Goal: Information Seeking & Learning: Learn about a topic

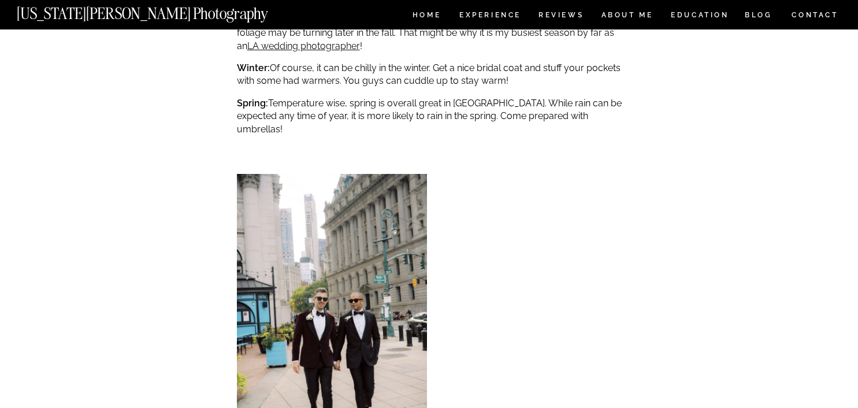
scroll to position [2797, 0]
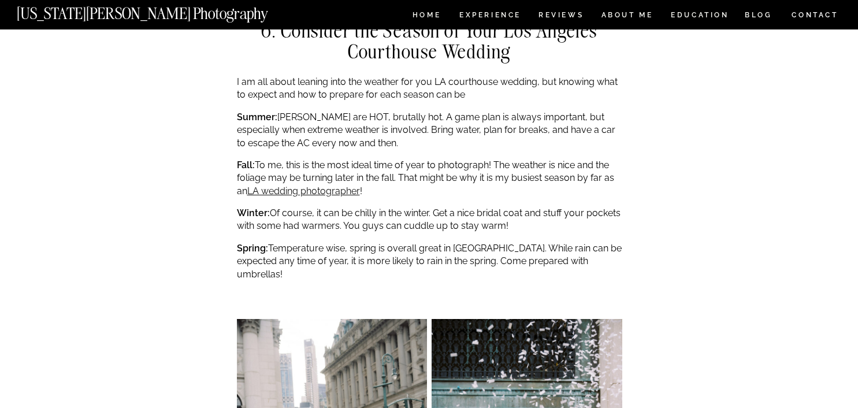
click at [492, 20] on h2 "6. Consider the Season of Your Los Angeles Courthouse Wedding" at bounding box center [429, 41] width 385 height 42
click at [488, 15] on nav "Experience" at bounding box center [489, 17] width 61 height 10
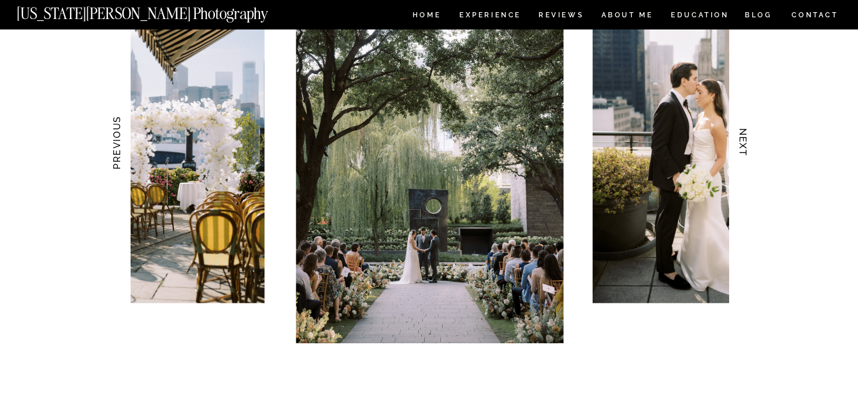
scroll to position [1171, 0]
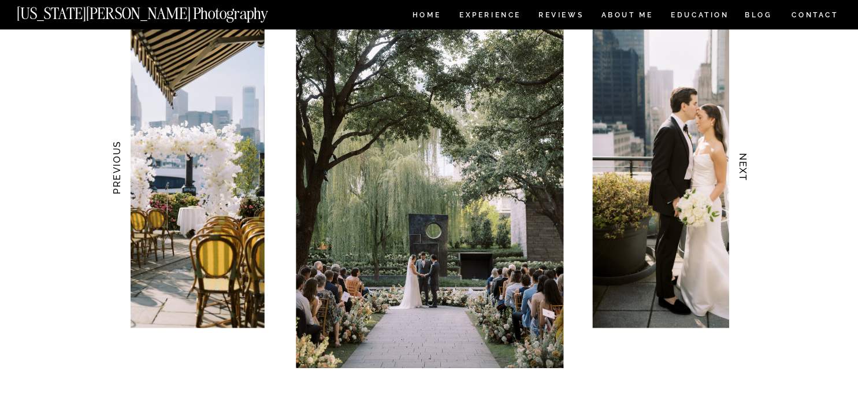
click at [738, 157] on h3 "NEXT" at bounding box center [743, 167] width 12 height 73
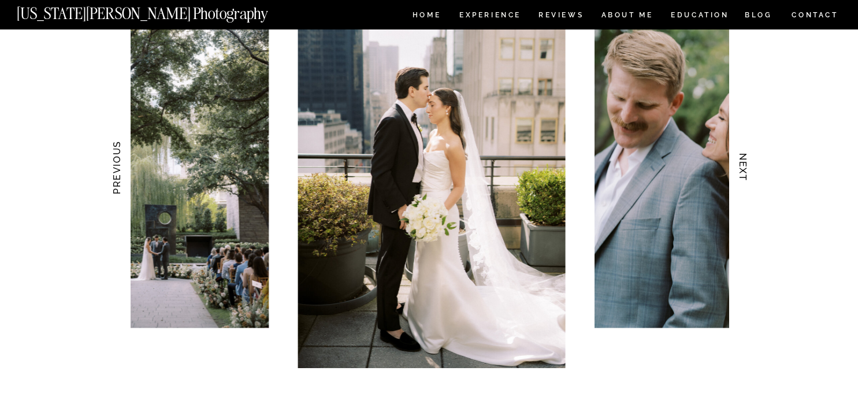
click at [738, 156] on h3 "NEXT" at bounding box center [743, 167] width 12 height 73
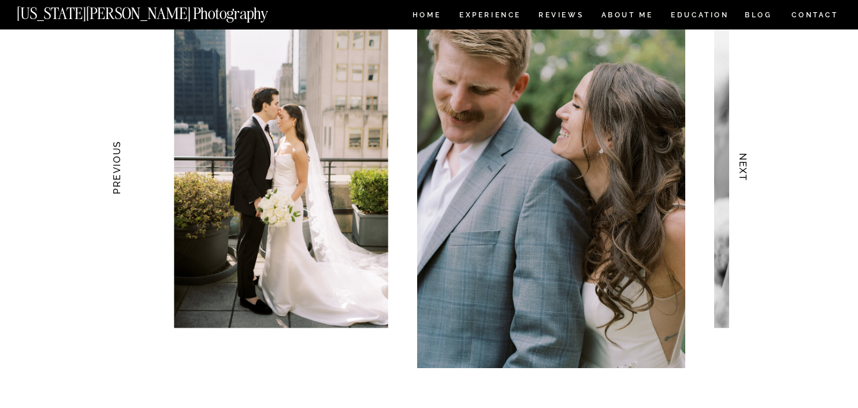
click at [738, 156] on h3 "NEXT" at bounding box center [743, 167] width 12 height 73
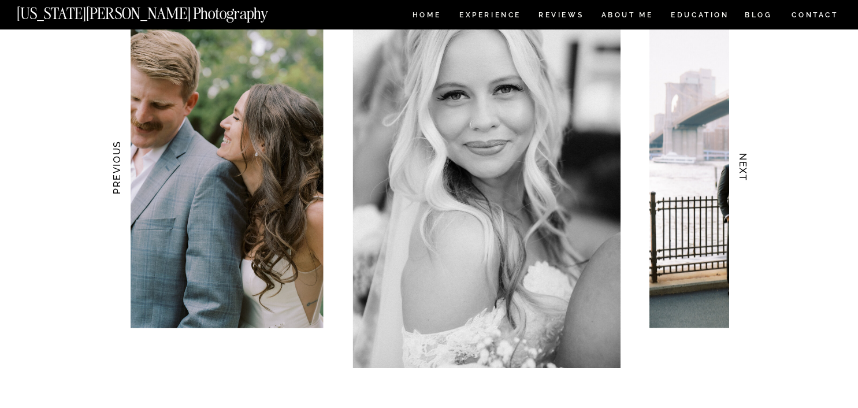
click at [738, 156] on h3 "NEXT" at bounding box center [743, 167] width 12 height 73
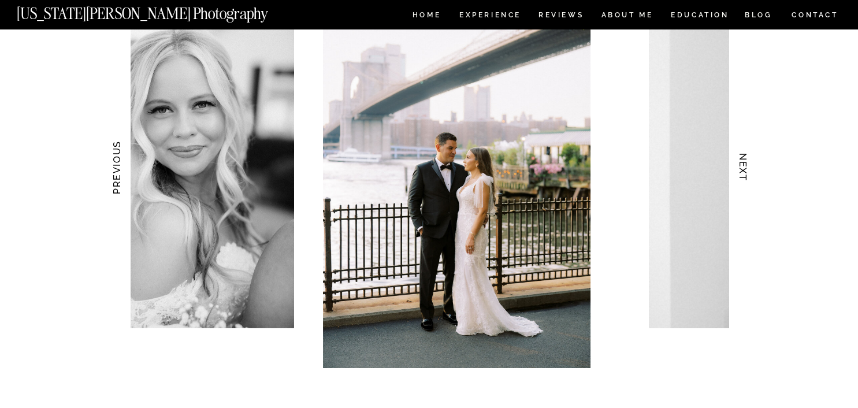
click at [738, 156] on h3 "NEXT" at bounding box center [743, 167] width 12 height 73
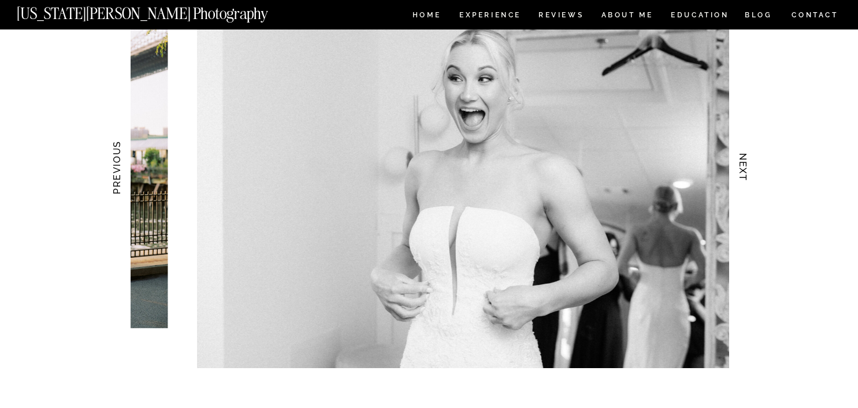
click at [738, 156] on h3 "NEXT" at bounding box center [743, 167] width 12 height 73
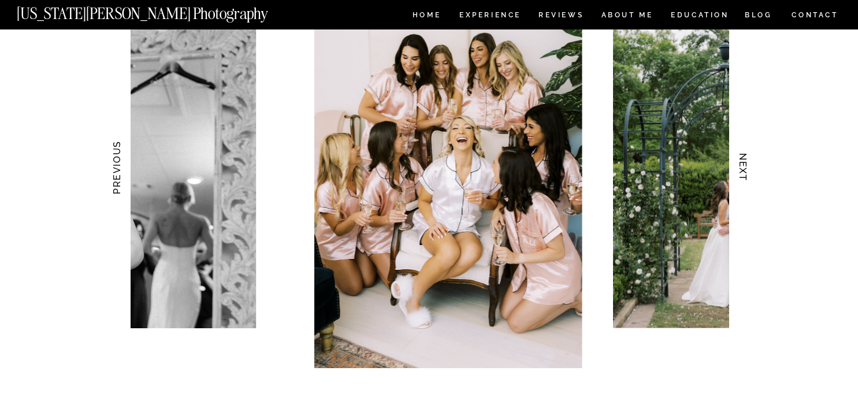
click at [738, 156] on h3 "NEXT" at bounding box center [743, 167] width 12 height 73
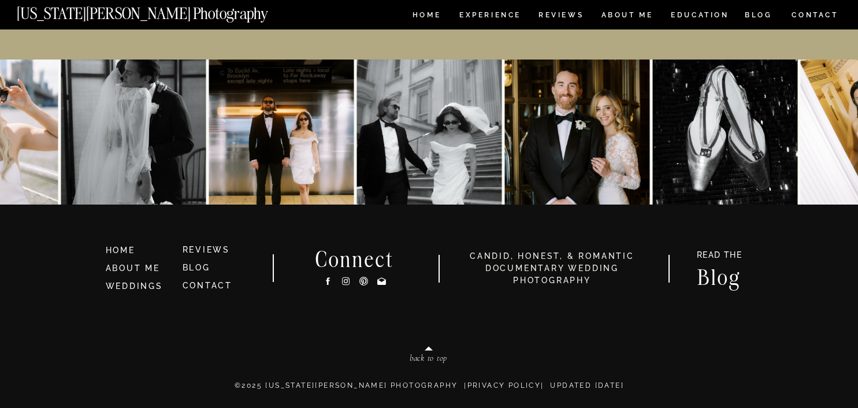
scroll to position [5429, 0]
